Goal: Navigation & Orientation: Find specific page/section

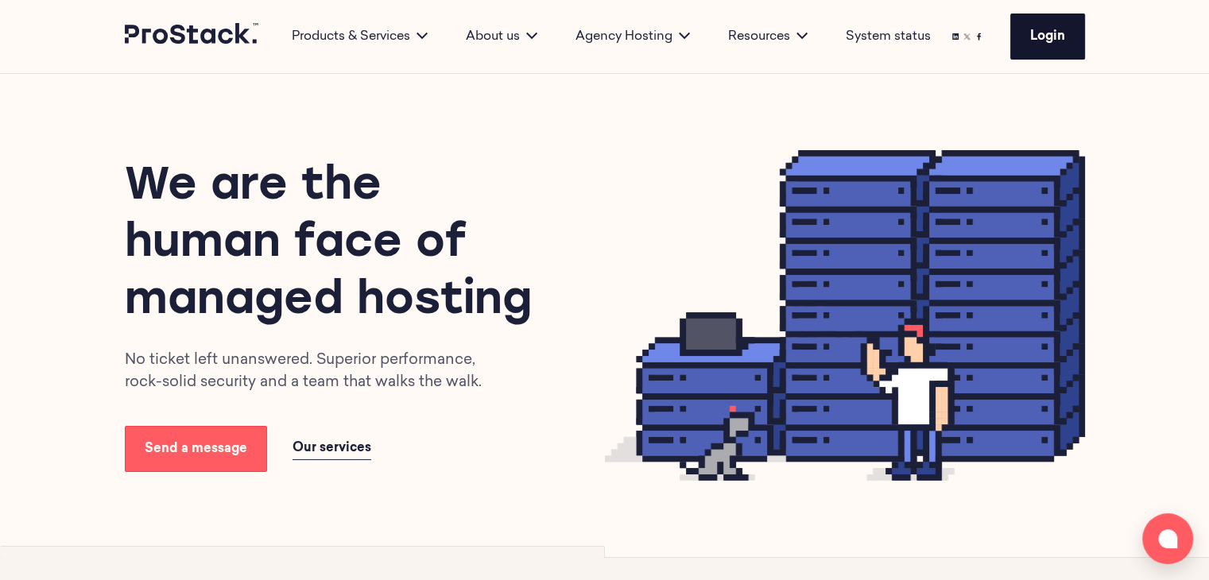
click at [1044, 54] on link "Login" at bounding box center [1047, 37] width 75 height 46
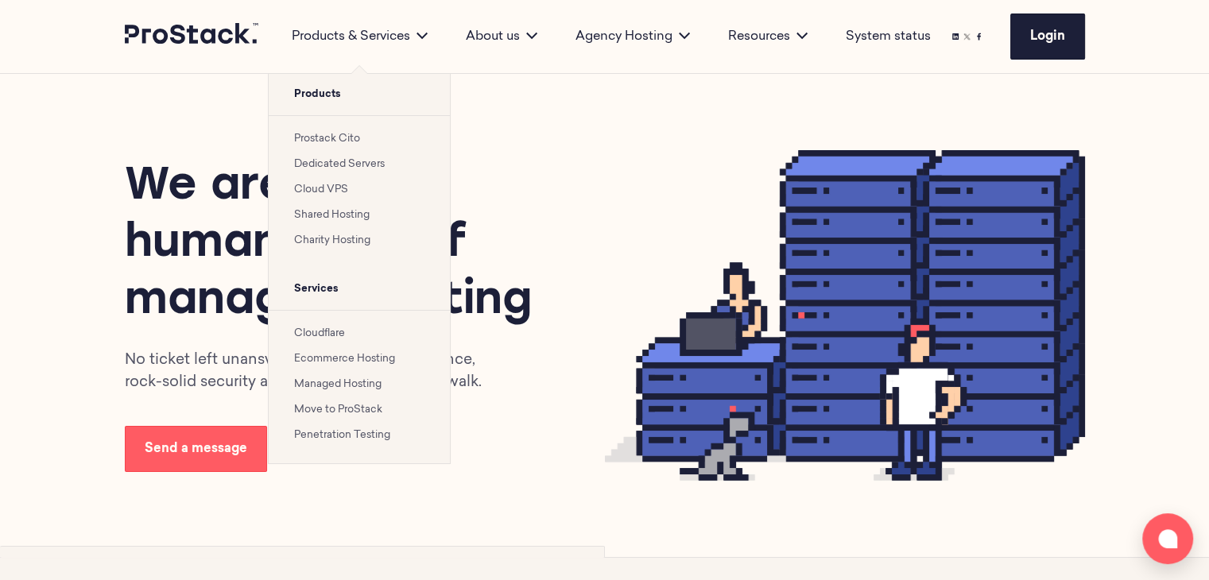
click at [343, 212] on link "Shared Hosting" at bounding box center [332, 215] width 76 height 10
